Goal: Task Accomplishment & Management: Manage account settings

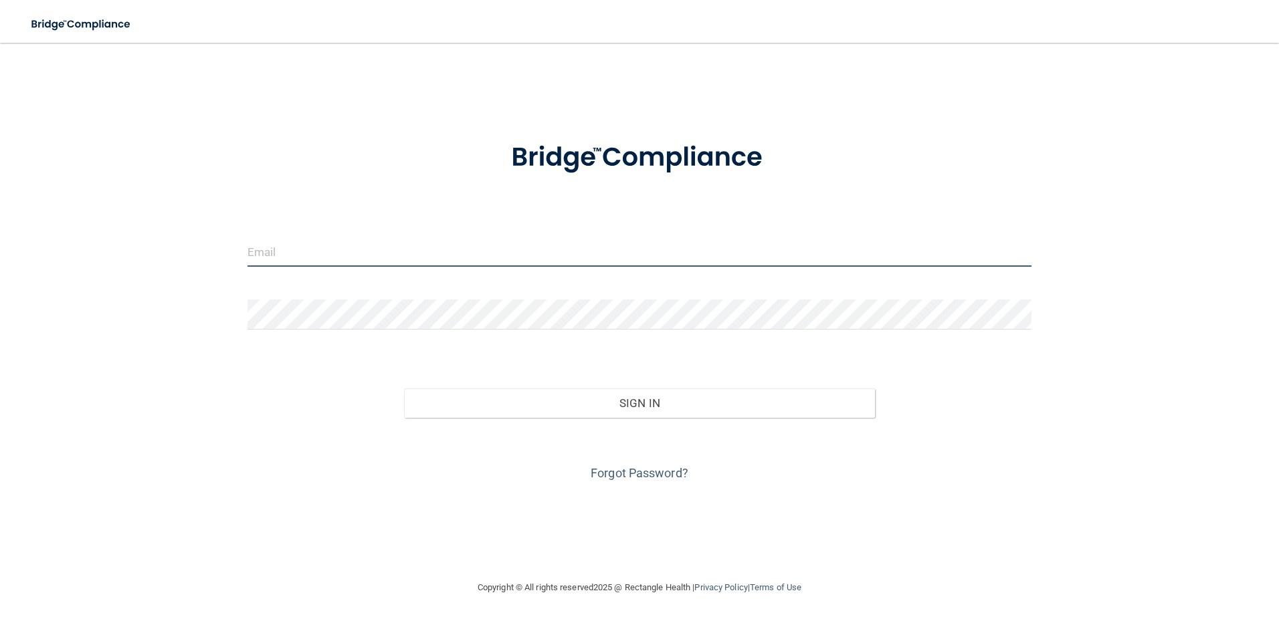
click at [295, 256] on input "email" at bounding box center [639, 252] width 784 height 30
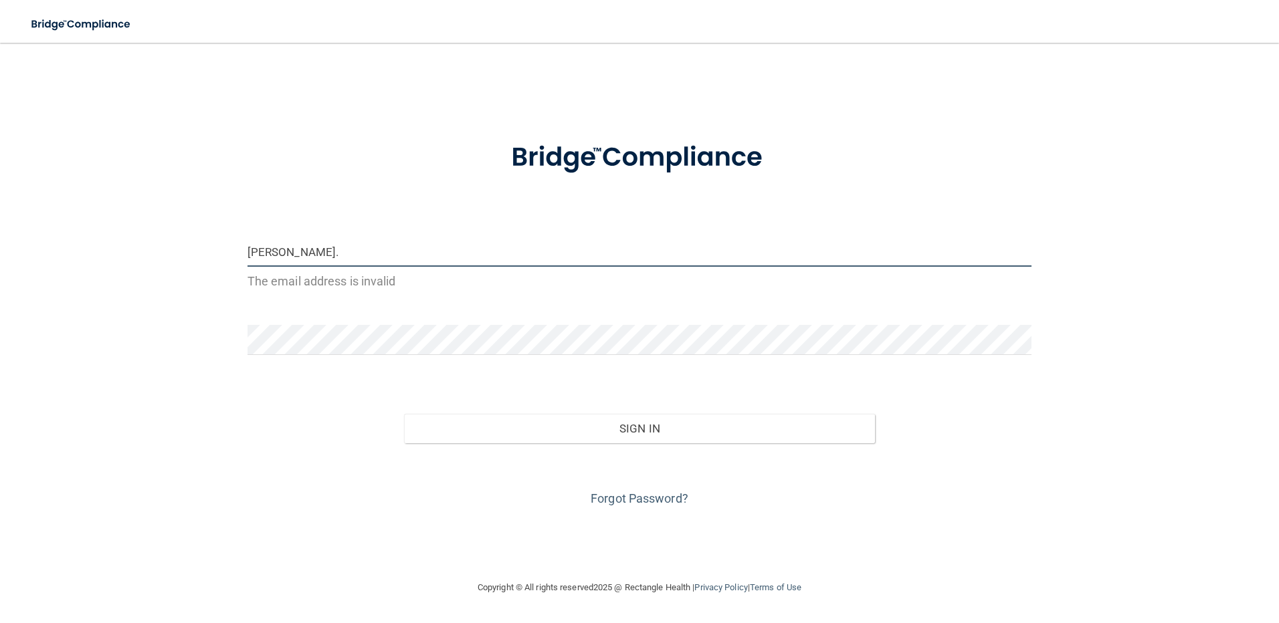
type input "[PERSON_NAME][EMAIL_ADDRESS][PERSON_NAME][DOMAIN_NAME]"
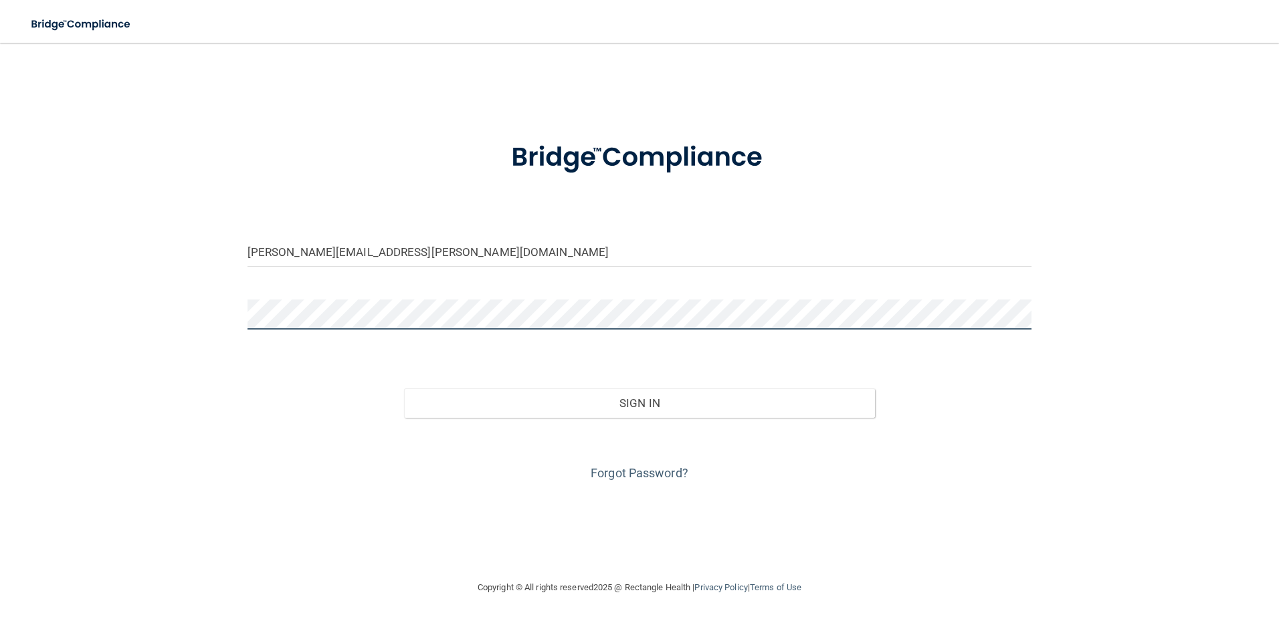
click at [404, 389] on button "Sign In" at bounding box center [639, 403] width 471 height 29
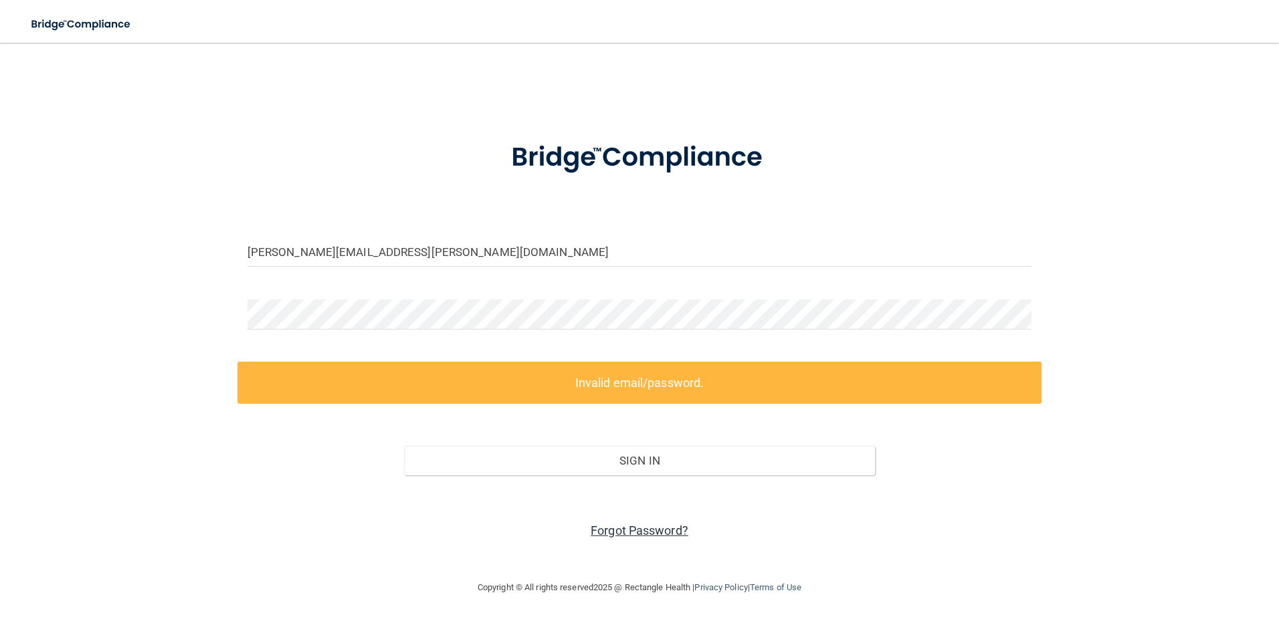
click at [663, 525] on link "Forgot Password?" at bounding box center [639, 531] width 98 height 14
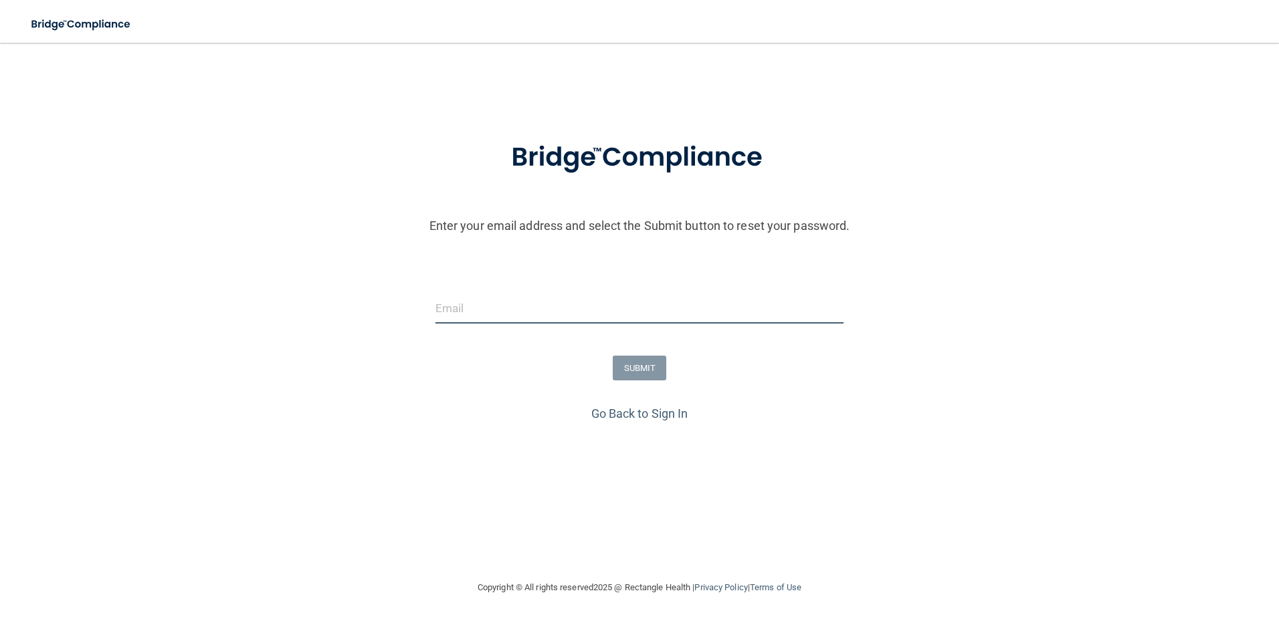
click at [613, 314] on input "email" at bounding box center [639, 309] width 409 height 30
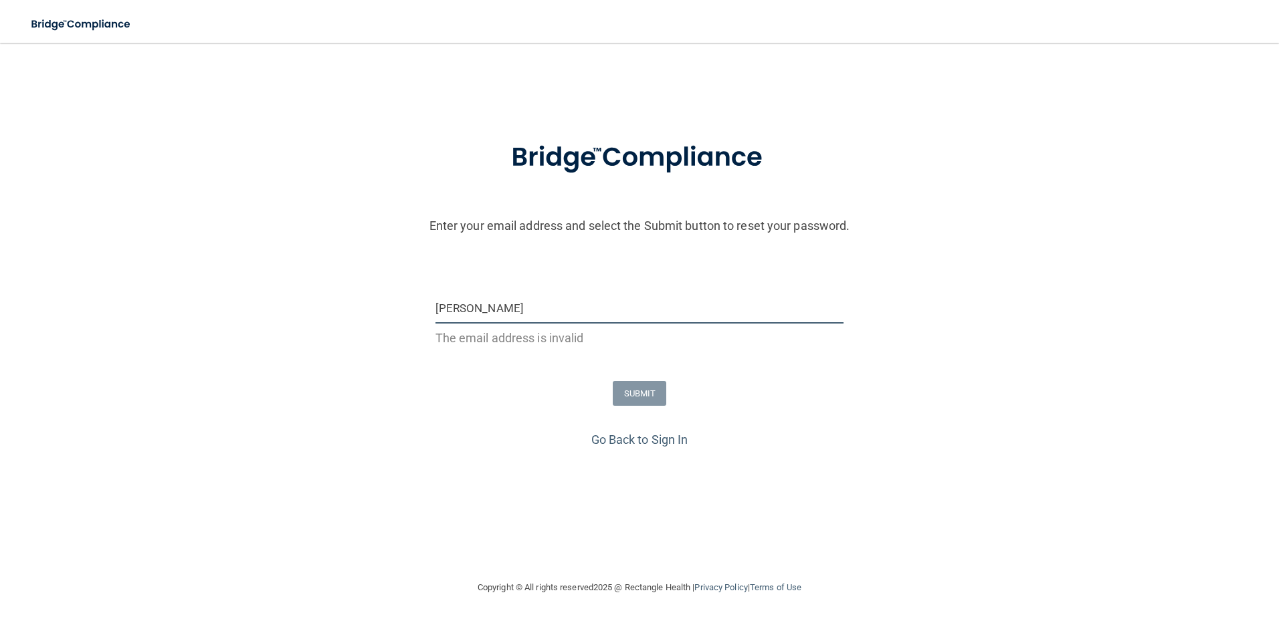
type input "[PERSON_NAME][EMAIL_ADDRESS][PERSON_NAME][DOMAIN_NAME]"
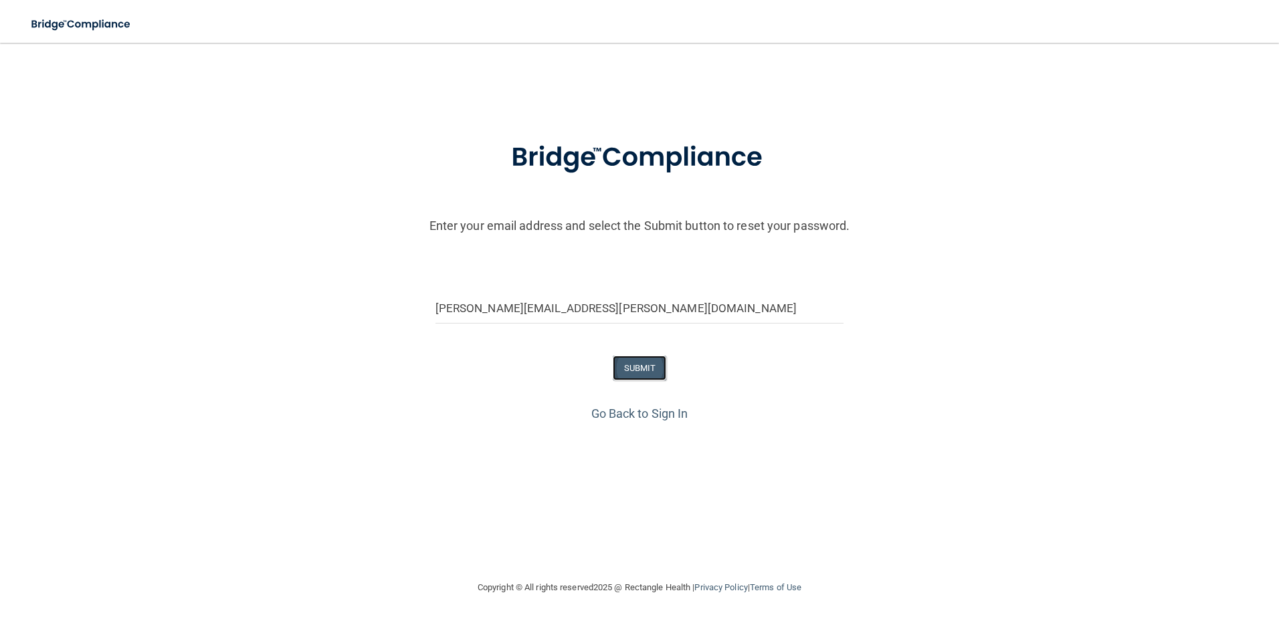
click at [630, 368] on button "SUBMIT" at bounding box center [640, 368] width 54 height 25
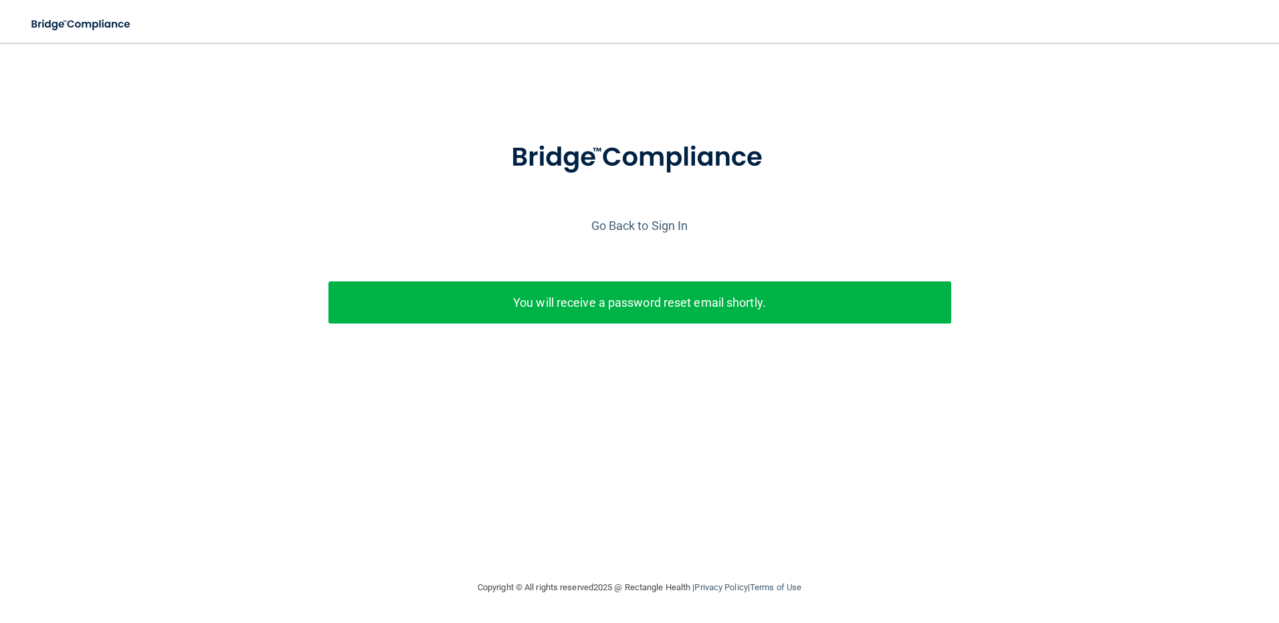
click at [819, 183] on div at bounding box center [639, 169] width 1265 height 92
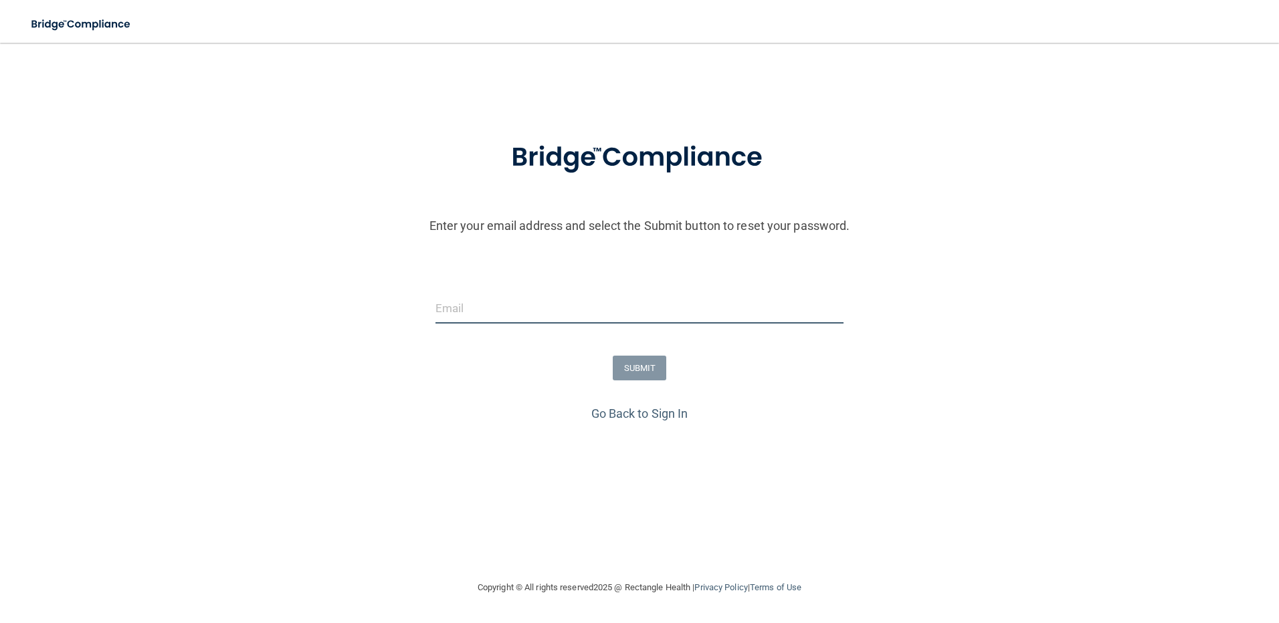
click at [601, 315] on input "email" at bounding box center [639, 309] width 409 height 30
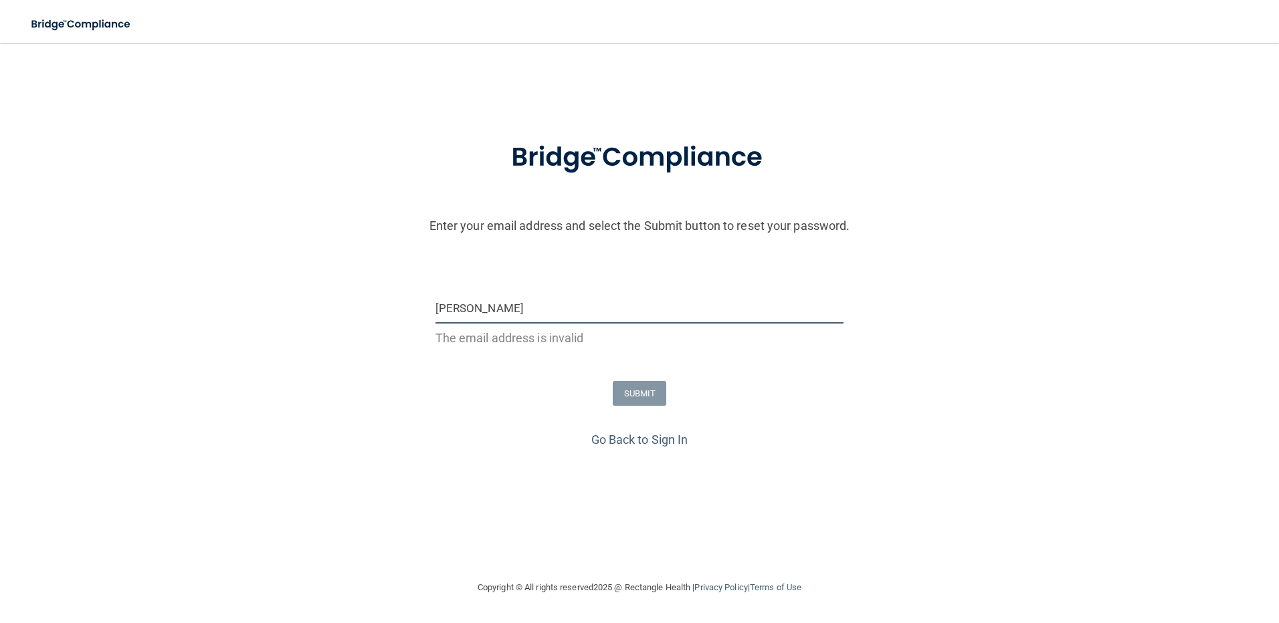
type input "[PERSON_NAME][EMAIL_ADDRESS][PERSON_NAME][DOMAIN_NAME]"
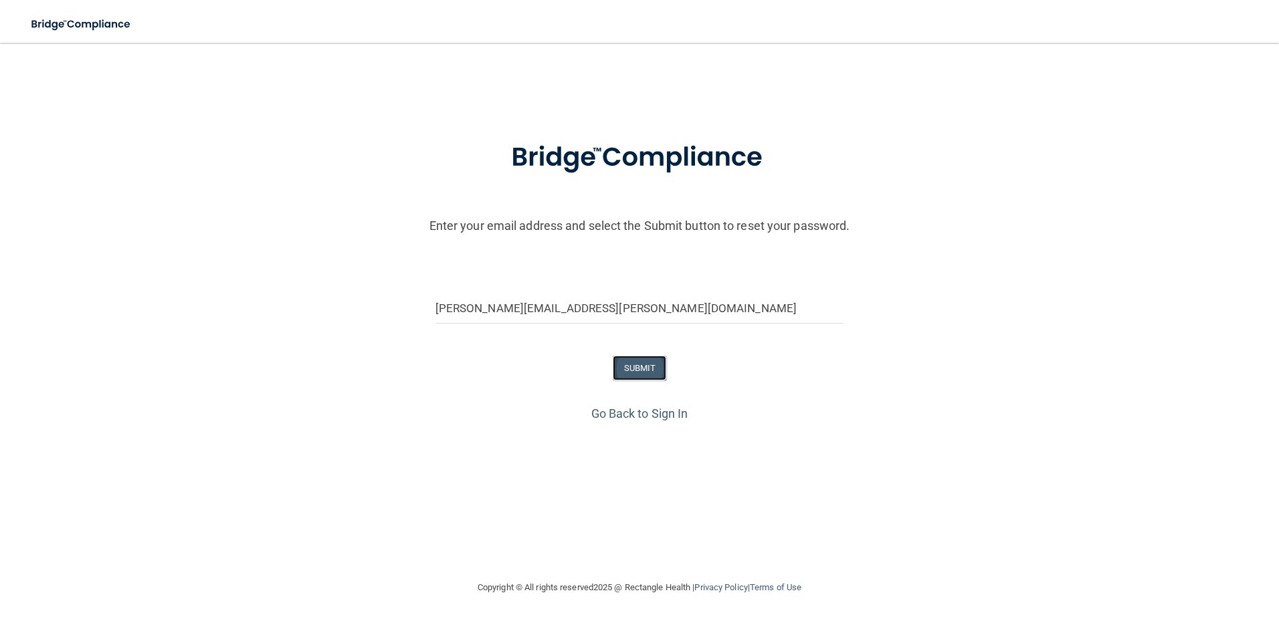
click at [647, 371] on button "SUBMIT" at bounding box center [640, 368] width 54 height 25
